Goal: Information Seeking & Learning: Learn about a topic

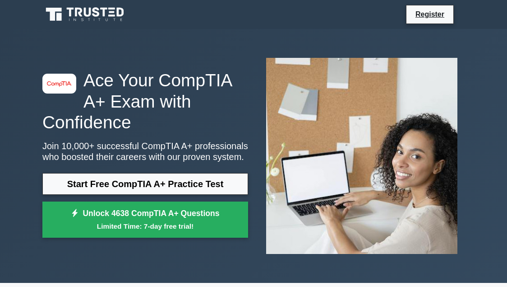
drag, startPoint x: 284, startPoint y: 288, endPoint x: -55, endPoint y: 105, distance: 385.2
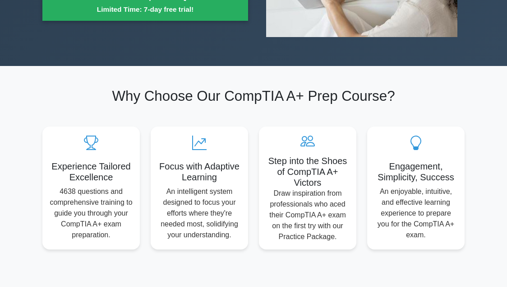
scroll to position [235, 0]
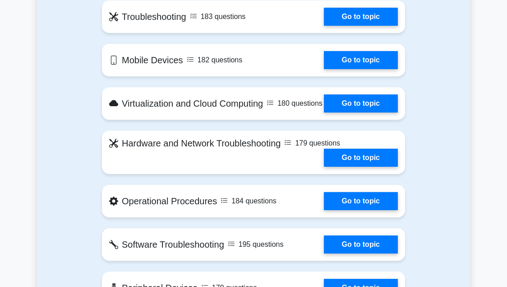
scroll to position [740, 0]
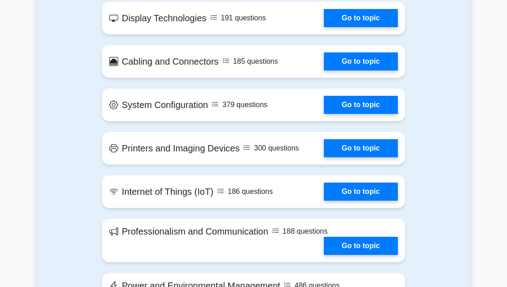
scroll to position [1156, 0]
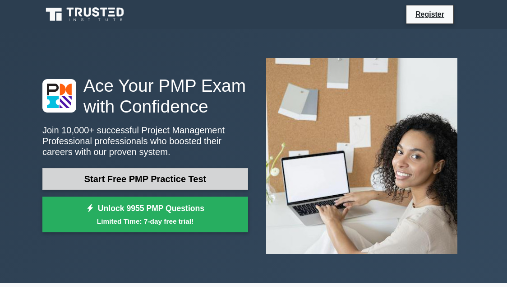
click at [232, 168] on link "Start Free PMP Practice Test" at bounding box center [145, 179] width 206 height 22
